Goal: Task Accomplishment & Management: Manage account settings

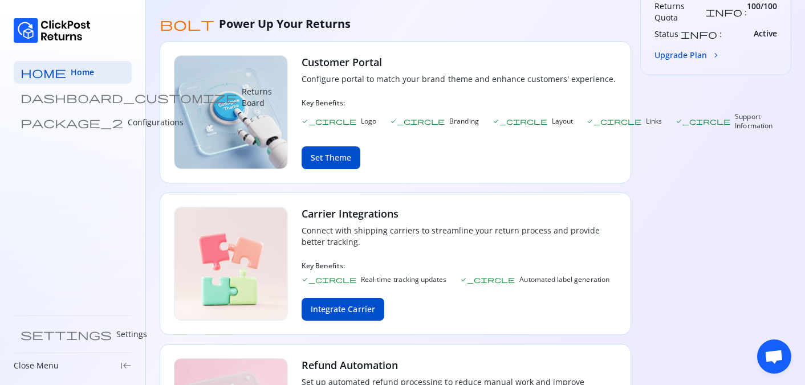
scroll to position [450, 0]
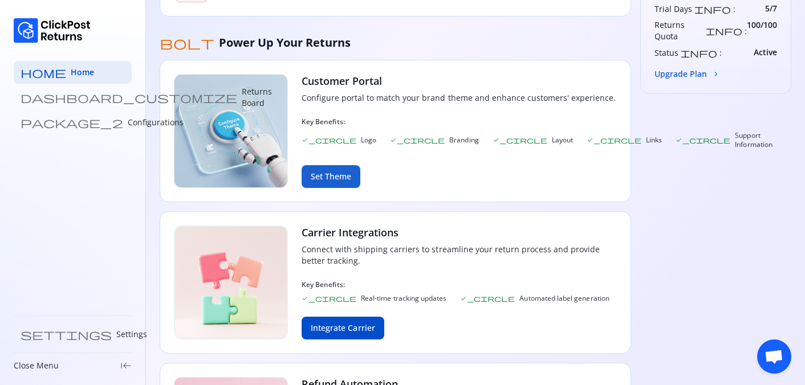
click at [336, 181] on button "Set Theme" at bounding box center [330, 176] width 59 height 23
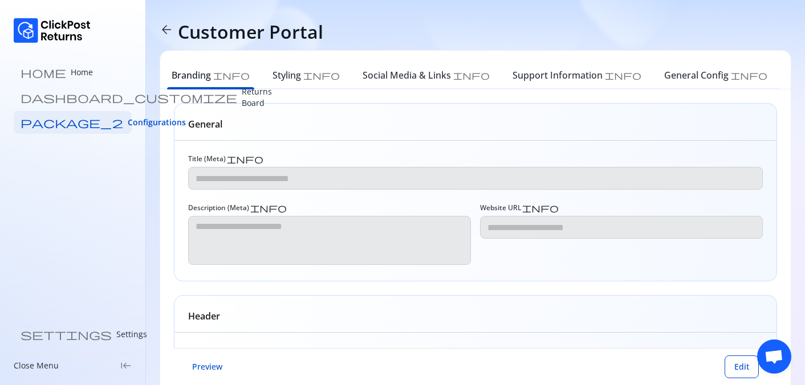
type input "**********"
type textarea "**********"
type input "**********"
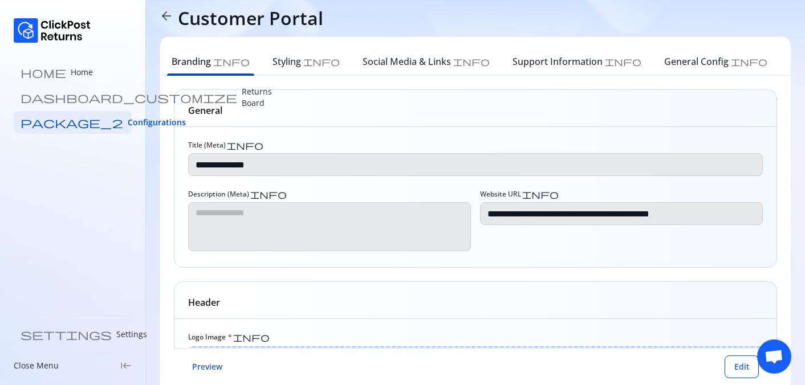
scroll to position [12, 0]
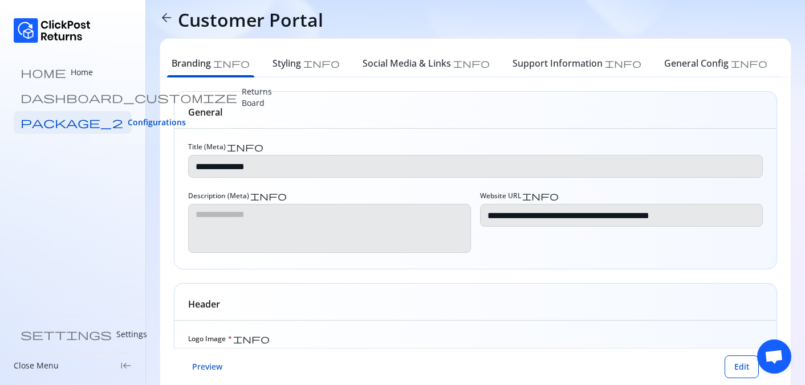
click at [166, 19] on span "arrow_back" at bounding box center [167, 18] width 14 height 14
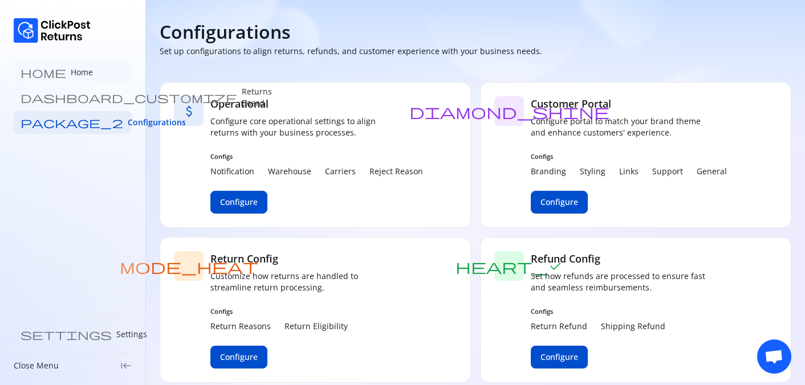
click at [52, 65] on link "home Home" at bounding box center [73, 72] width 118 height 23
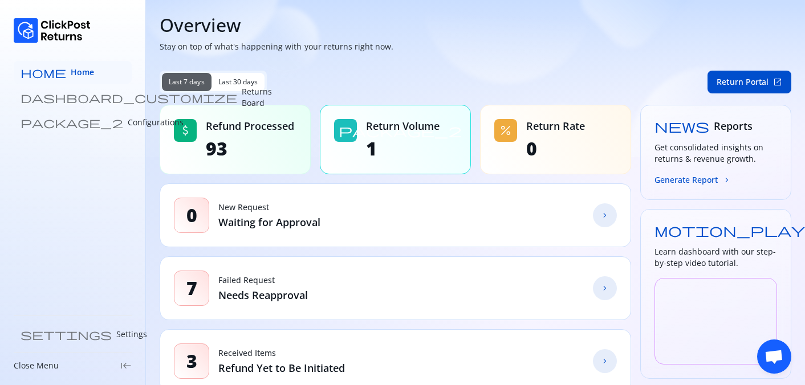
click at [71, 71] on span "Home" at bounding box center [82, 72] width 23 height 11
click at [242, 101] on p "Returns Board" at bounding box center [257, 97] width 30 height 23
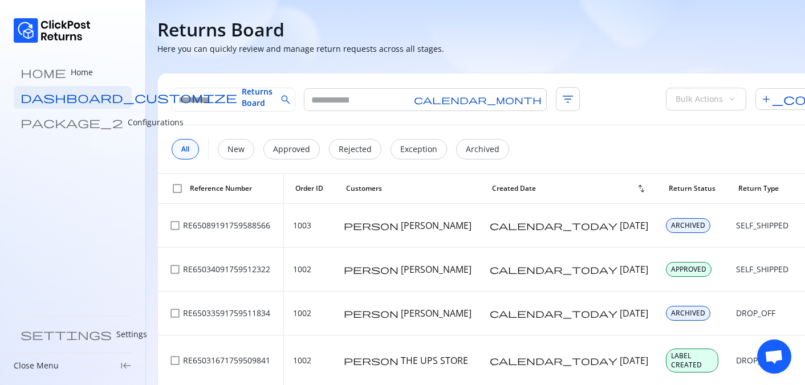
click at [68, 136] on div "home Home dashboard_customize Returns Board package_2 Configurations settings S…" at bounding box center [73, 192] width 146 height 385
click at [128, 123] on p "Configurations" at bounding box center [156, 122] width 56 height 11
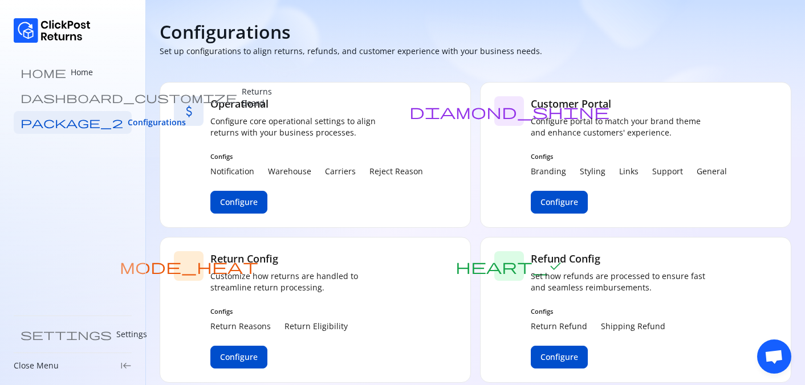
scroll to position [11, 0]
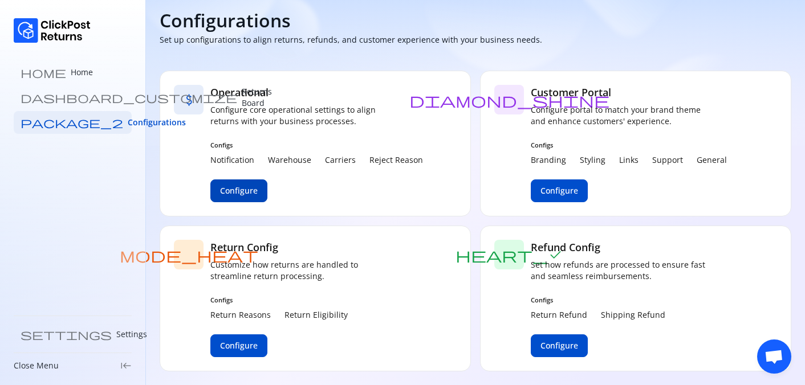
click at [244, 190] on span "Configure" at bounding box center [239, 190] width 38 height 11
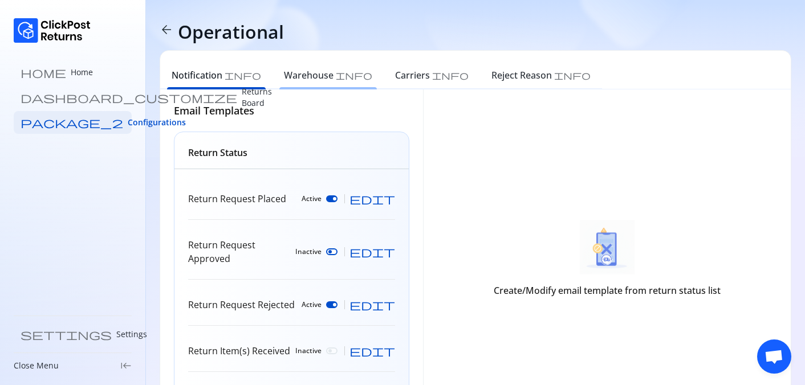
click at [284, 69] on h6 "Warehouse" at bounding box center [309, 75] width 50 height 14
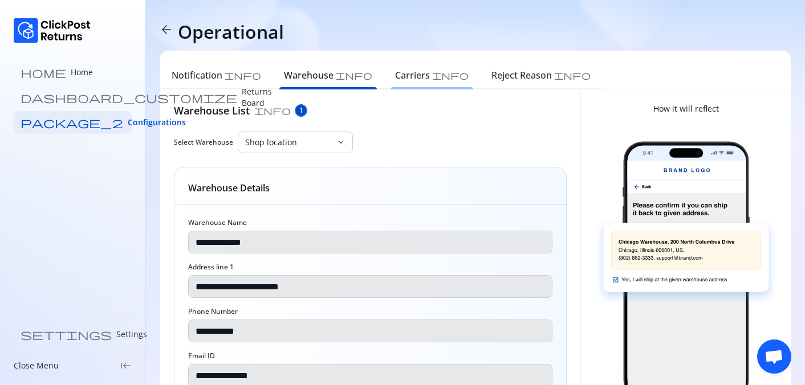
click at [384, 82] on div "Carriers info" at bounding box center [432, 76] width 96 height 25
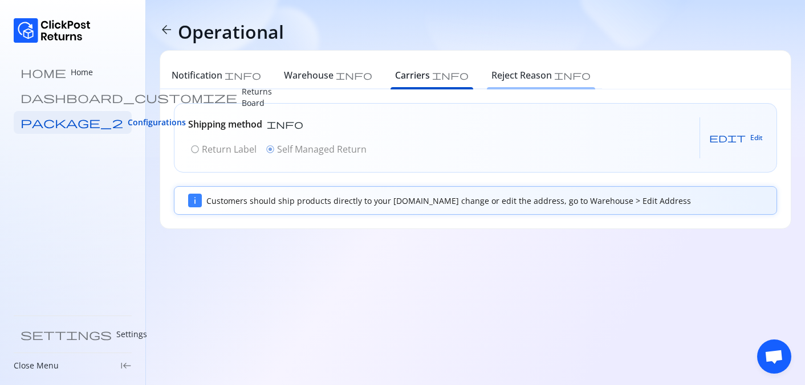
click at [491, 76] on h6 "Reject Reason" at bounding box center [521, 75] width 60 height 14
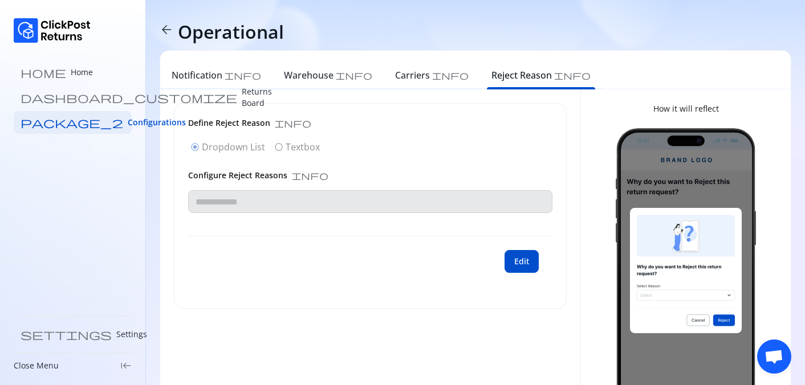
type input "**********"
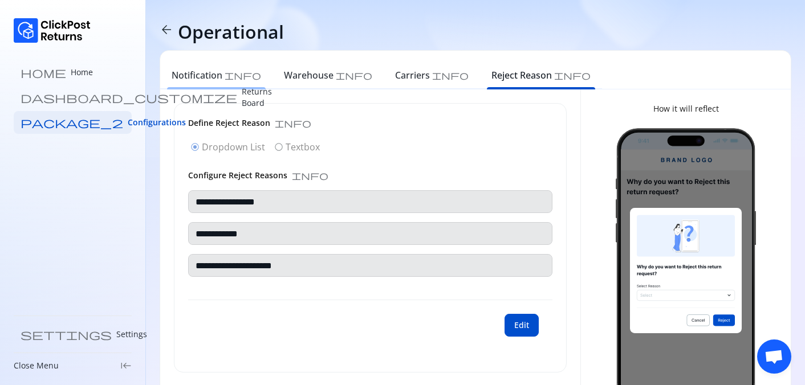
click at [187, 88] on div "Notification info" at bounding box center [216, 76] width 112 height 25
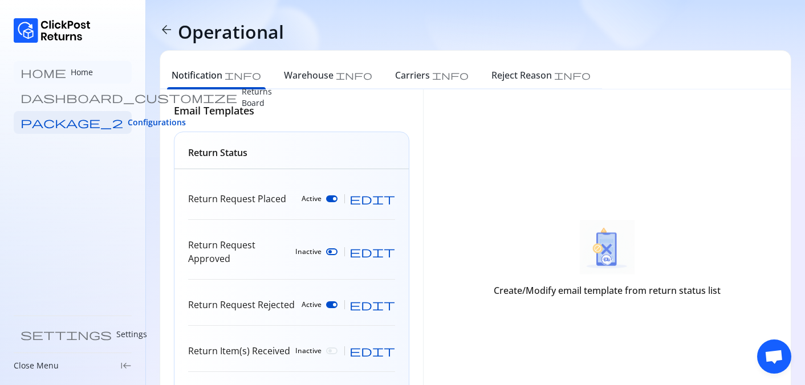
click at [71, 72] on p "Home" at bounding box center [82, 72] width 22 height 11
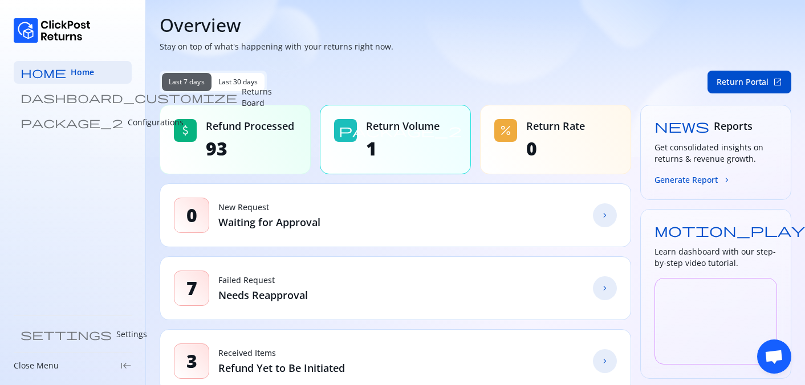
click at [607, 291] on span "chevron_forward" at bounding box center [604, 288] width 9 height 9
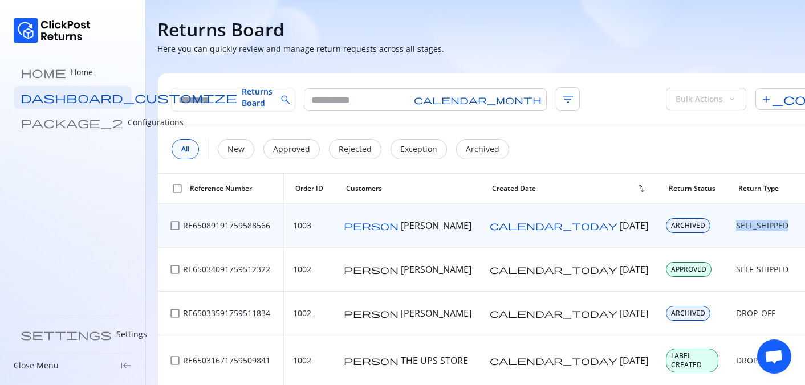
drag, startPoint x: 562, startPoint y: 229, endPoint x: 615, endPoint y: 229, distance: 53.0
click at [727, 229] on td "SELF_SHIPPED" at bounding box center [764, 226] width 75 height 44
